Goal: Information Seeking & Learning: Check status

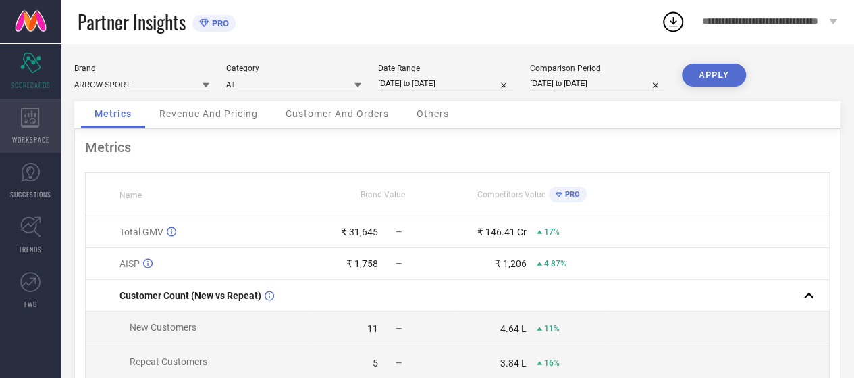
click at [13, 122] on div "WORKSPACE" at bounding box center [30, 126] width 61 height 54
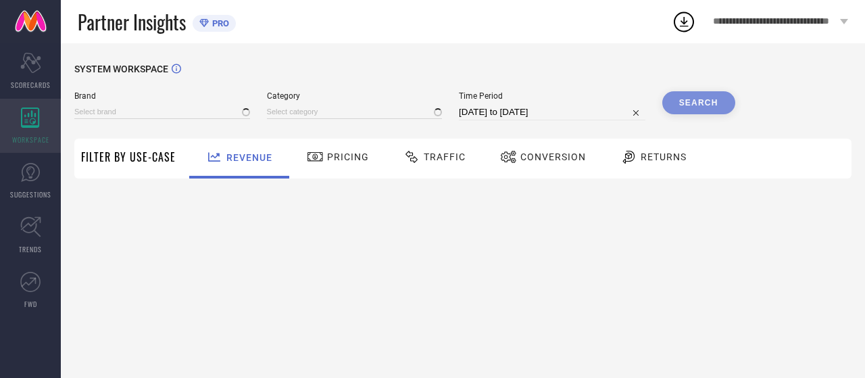
type input "ARROW SPORT"
type input "All"
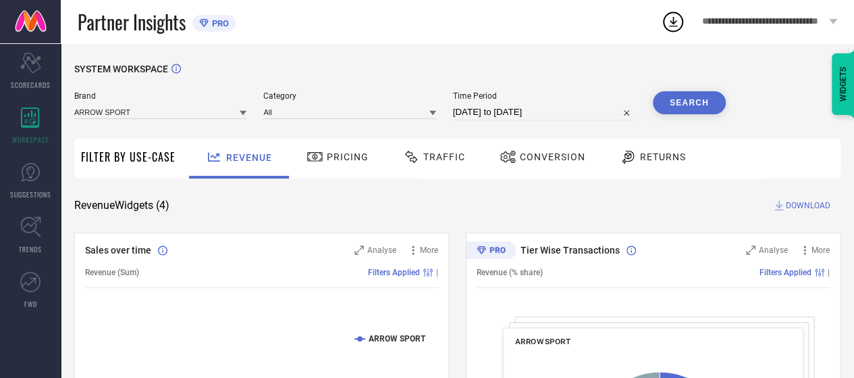
click at [727, 11] on div "**********" at bounding box center [770, 21] width 169 height 43
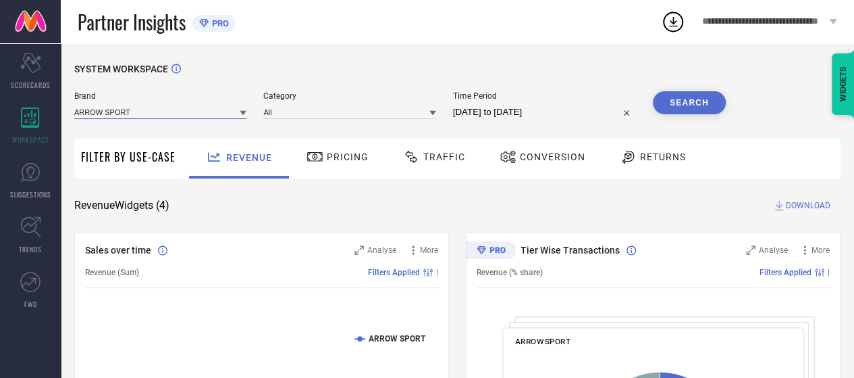
click at [156, 109] on input at bounding box center [160, 112] width 172 height 14
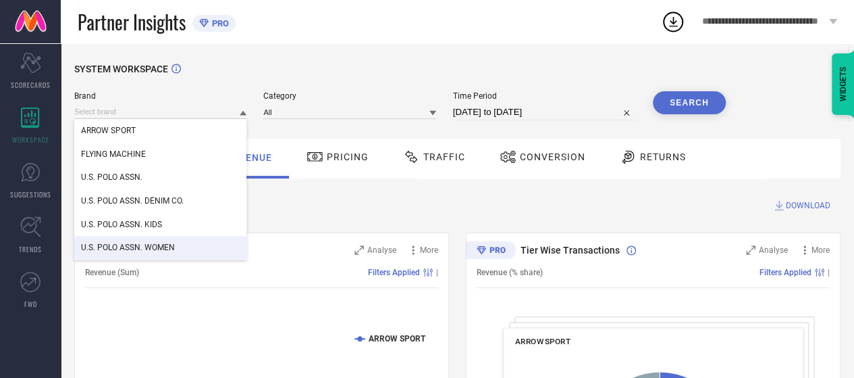
click at [169, 248] on span "U.S. POLO ASSN. WOMEN" at bounding box center [128, 246] width 94 height 9
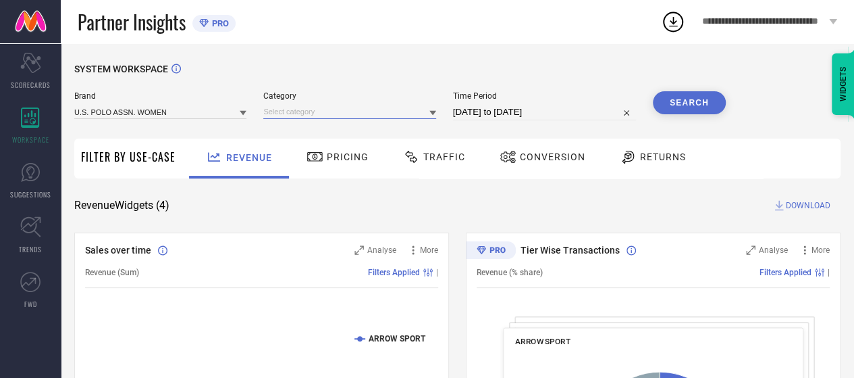
click at [315, 111] on input at bounding box center [349, 112] width 172 height 14
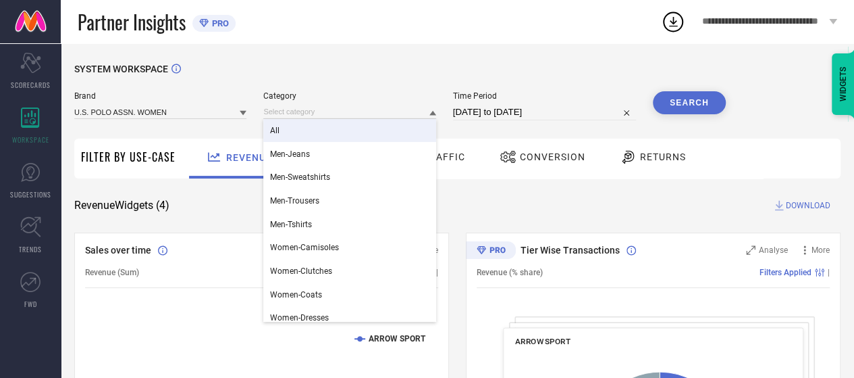
click at [306, 138] on div "All" at bounding box center [349, 130] width 172 height 23
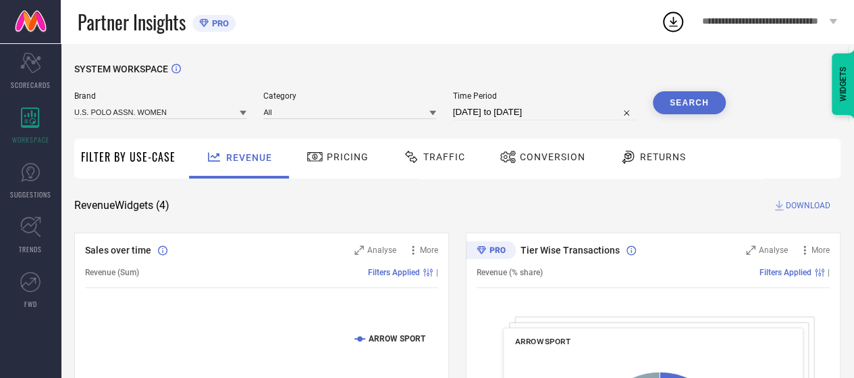
click at [534, 99] on span "Time Period" at bounding box center [544, 95] width 183 height 9
select select "7"
select select "2025"
select select "8"
select select "2025"
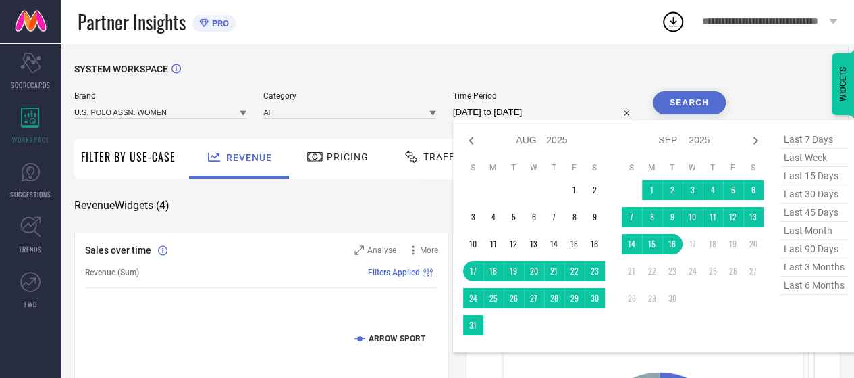
click at [529, 109] on input "[DATE] to [DATE]" at bounding box center [544, 112] width 183 height 16
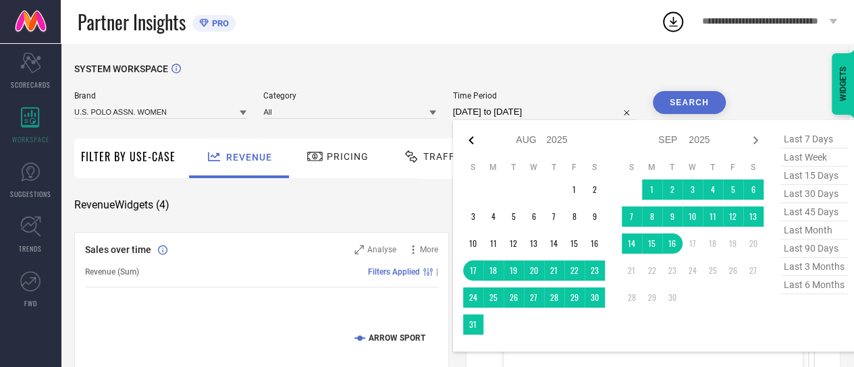
click at [471, 140] on icon at bounding box center [471, 140] width 5 height 8
select select "6"
select select "2025"
select select "7"
select select "2025"
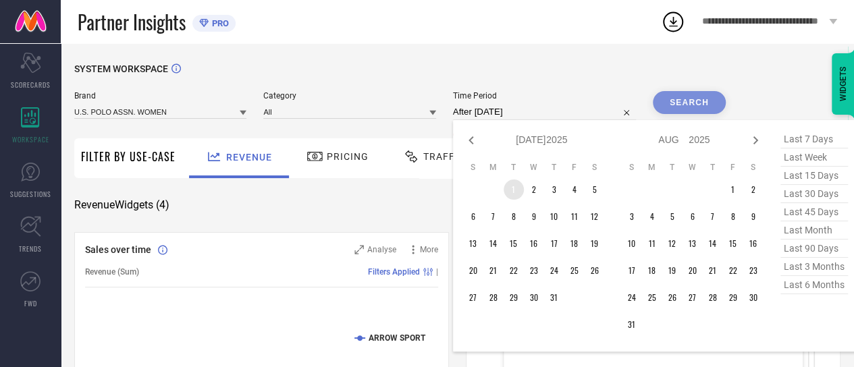
type input "After [DATE]"
click at [515, 190] on td "1" at bounding box center [514, 190] width 20 height 20
click at [748, 140] on div "Jan Feb Mar Apr May Jun [DATE] Aug Sep Oct Nov [DATE] 2016 2017 2018 2019 2020 …" at bounding box center [685, 140] width 126 height 20
click at [758, 140] on icon at bounding box center [756, 140] width 16 height 16
select select "7"
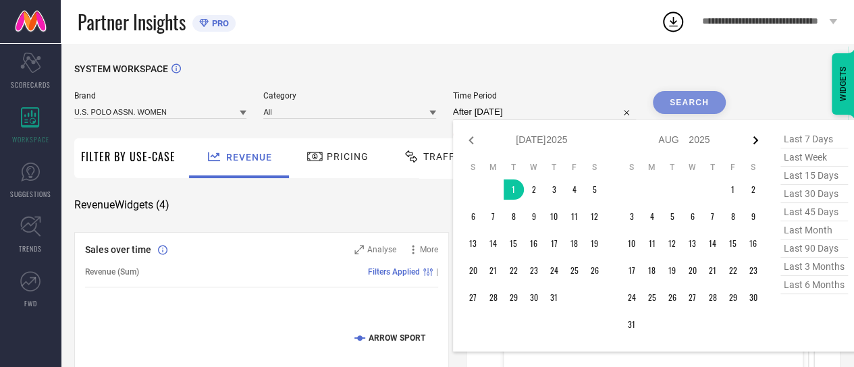
select select "2025"
select select "8"
select select "2025"
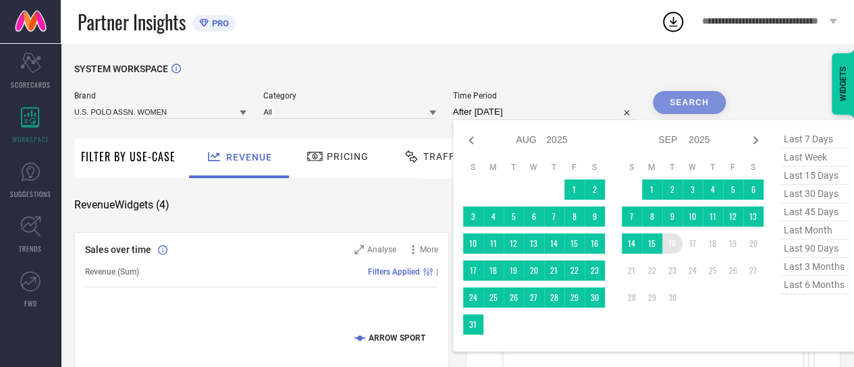
type input "[DATE] to [DATE]"
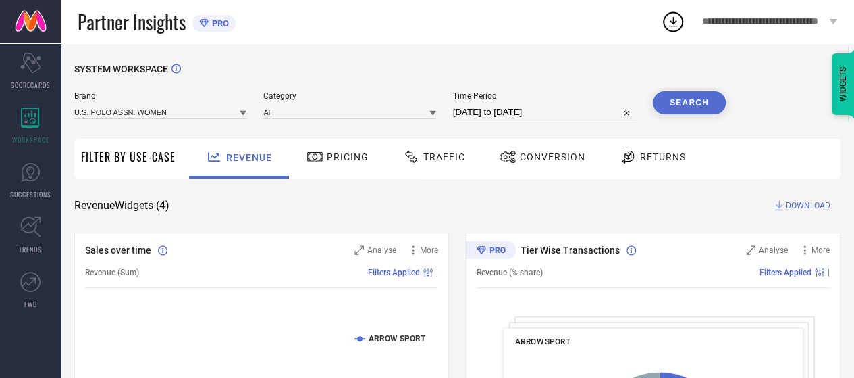
click at [673, 102] on button "Search" at bounding box center [689, 102] width 73 height 23
click at [540, 160] on span "Conversion" at bounding box center [553, 156] width 66 height 11
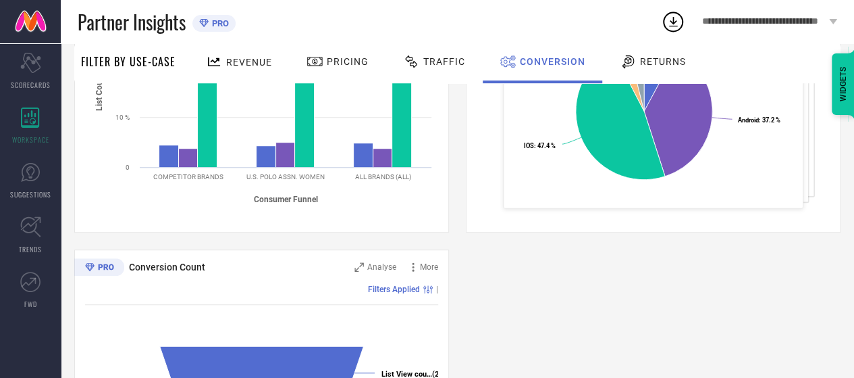
scroll to position [270, 0]
